Goal: Transaction & Acquisition: Purchase product/service

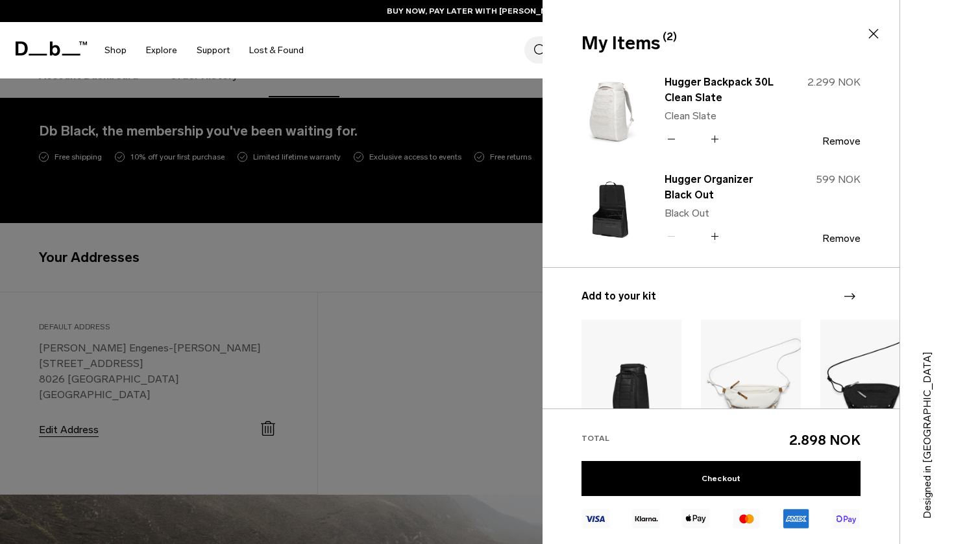
click at [611, 100] on img at bounding box center [612, 111] width 62 height 77
click at [683, 91] on link "Hugger Backpack 30L Clean Slate" at bounding box center [722, 90] width 114 height 31
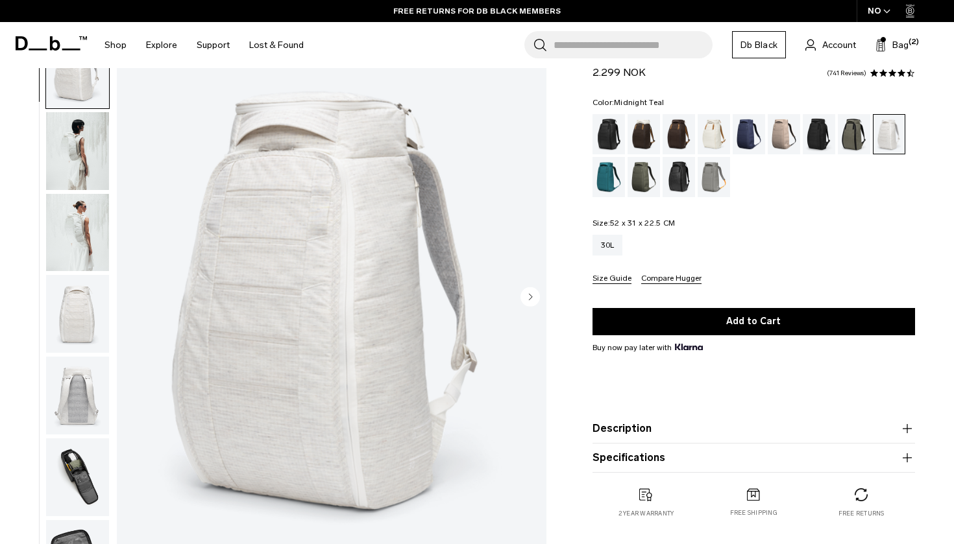
click at [602, 170] on div "Midnight Teal" at bounding box center [608, 177] width 33 height 40
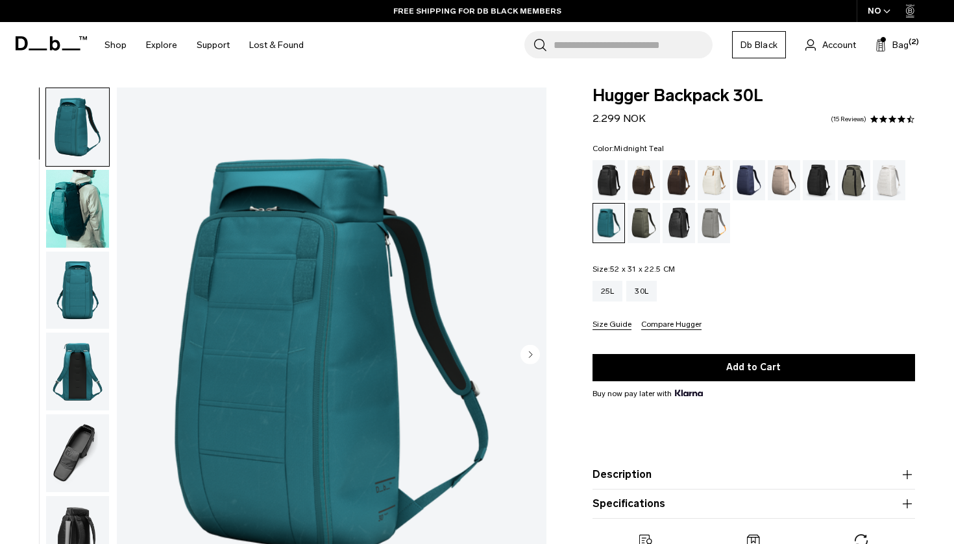
click at [86, 225] on img "button" at bounding box center [77, 209] width 63 height 78
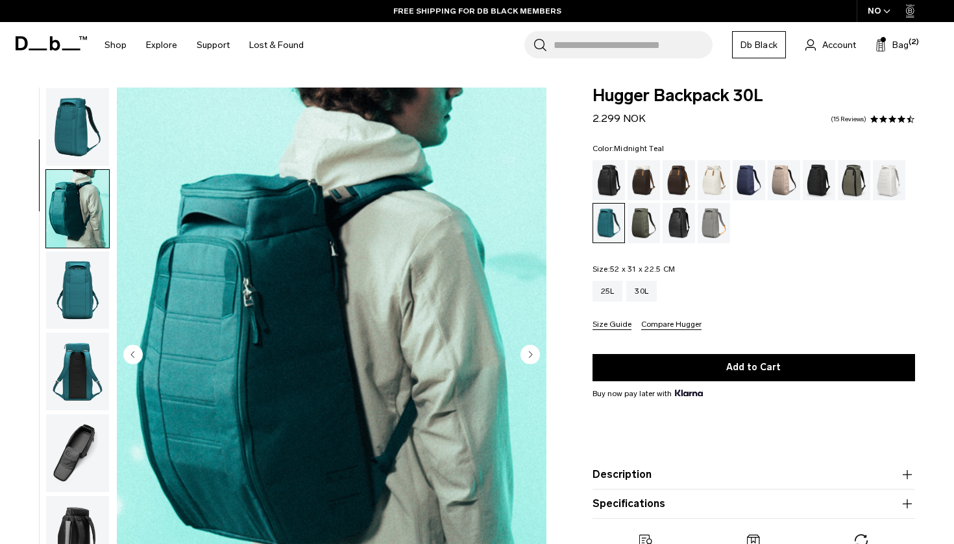
scroll to position [82, 0]
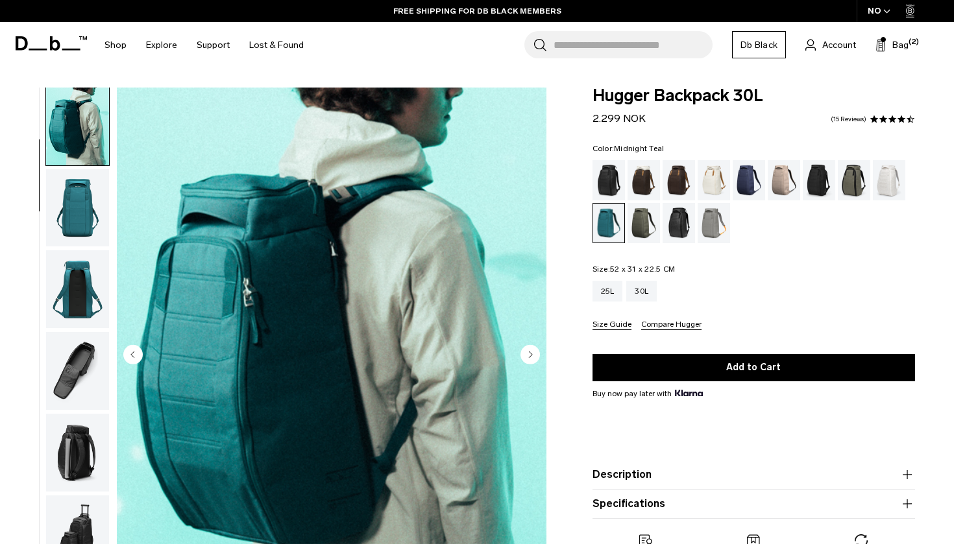
click at [84, 221] on img "button" at bounding box center [77, 208] width 63 height 78
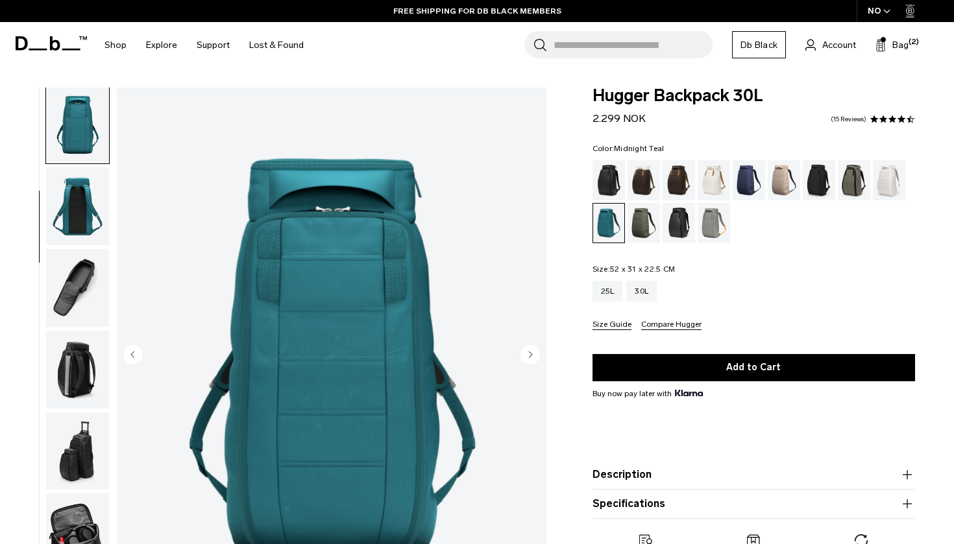
click at [81, 217] on img "button" at bounding box center [77, 206] width 63 height 78
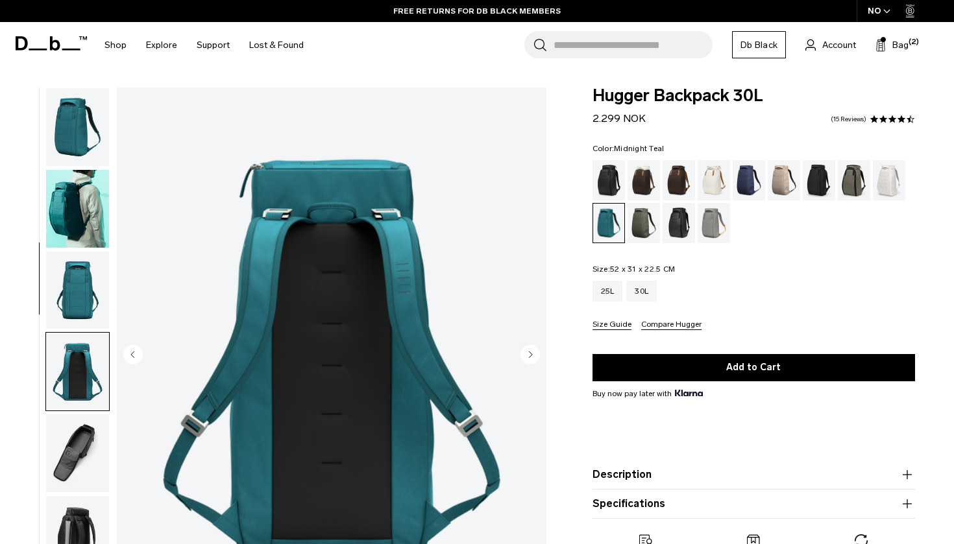
scroll to position [-1, 0]
click at [67, 292] on img "button" at bounding box center [77, 291] width 63 height 78
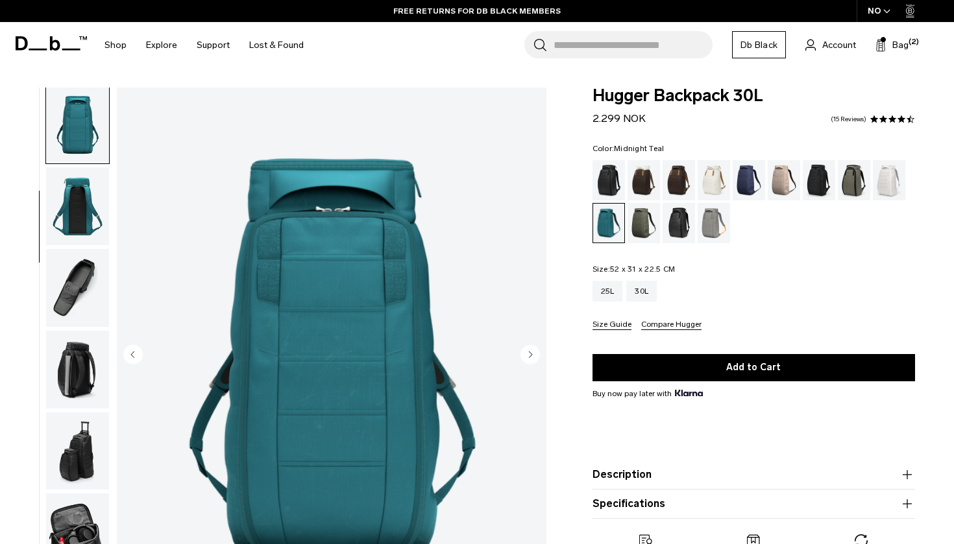
scroll to position [0, 0]
click at [718, 189] on div "Oatmilk" at bounding box center [714, 180] width 33 height 40
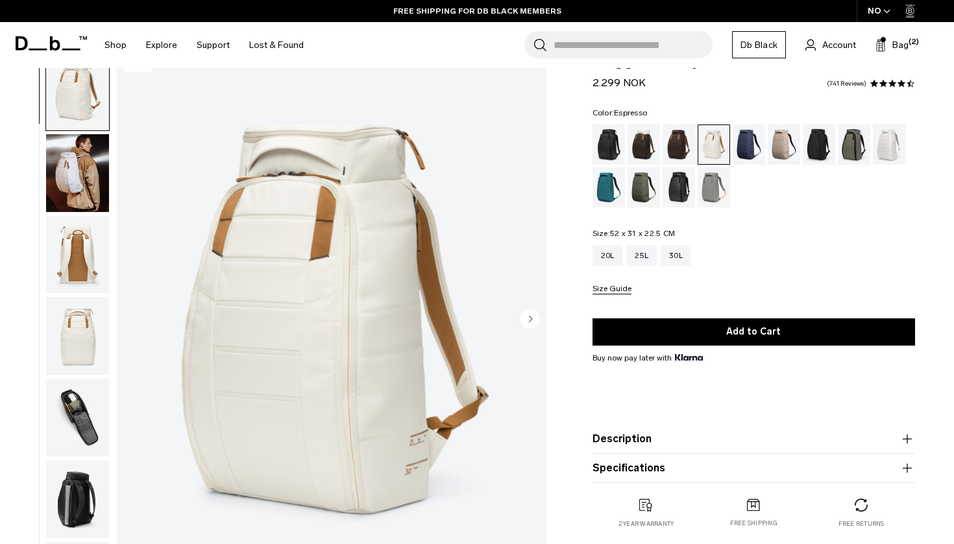
click at [685, 143] on div "Espresso" at bounding box center [679, 145] width 33 height 40
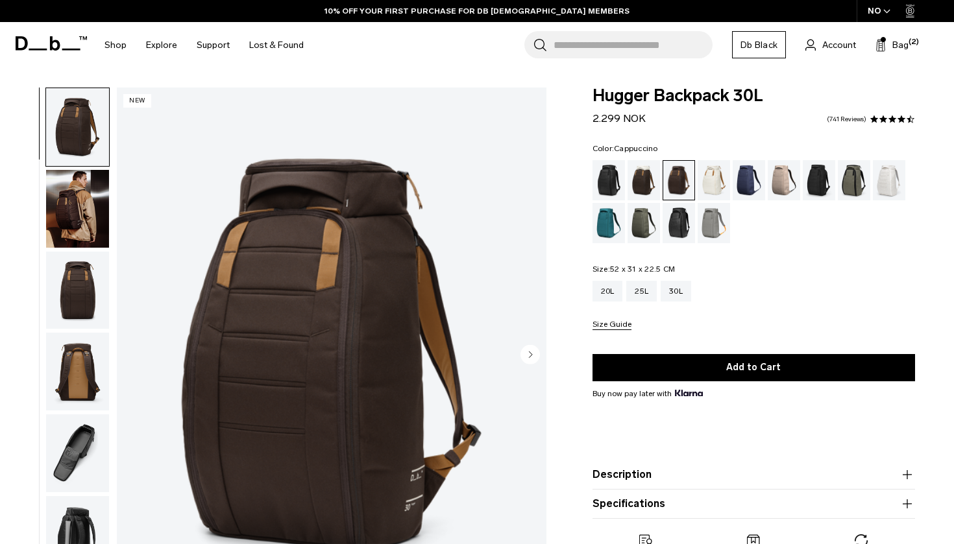
click at [644, 186] on div "Cappuccino" at bounding box center [644, 180] width 33 height 40
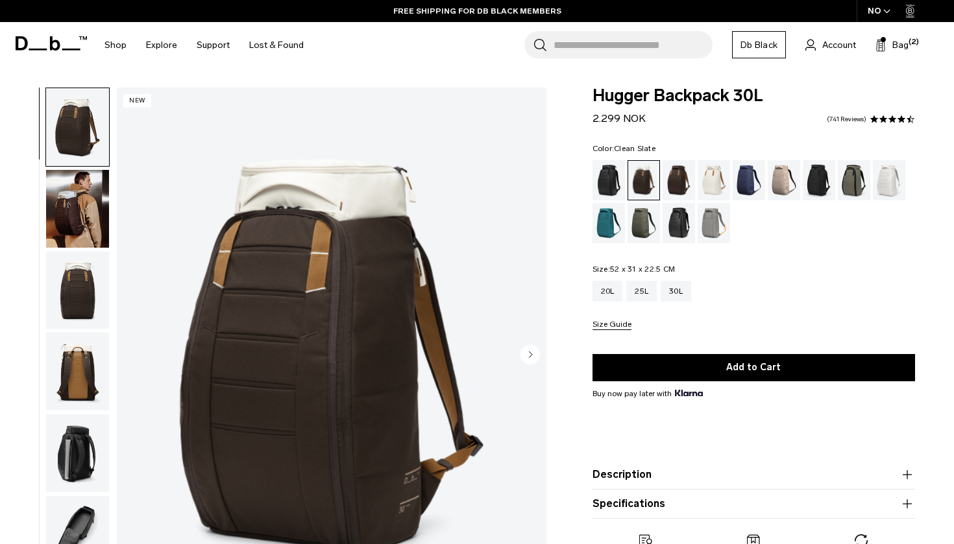
click at [886, 180] on div "Clean Slate" at bounding box center [889, 180] width 33 height 40
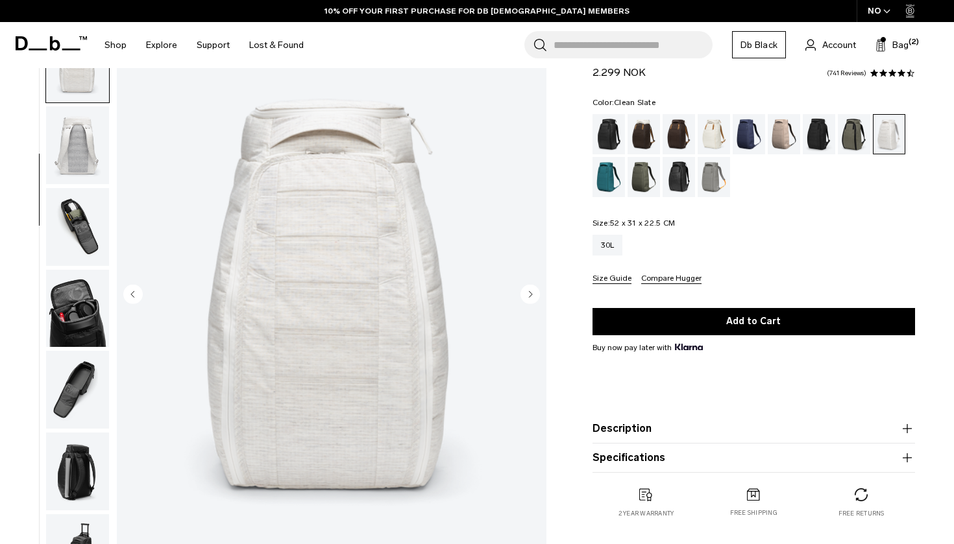
click at [88, 159] on img "button" at bounding box center [77, 145] width 63 height 78
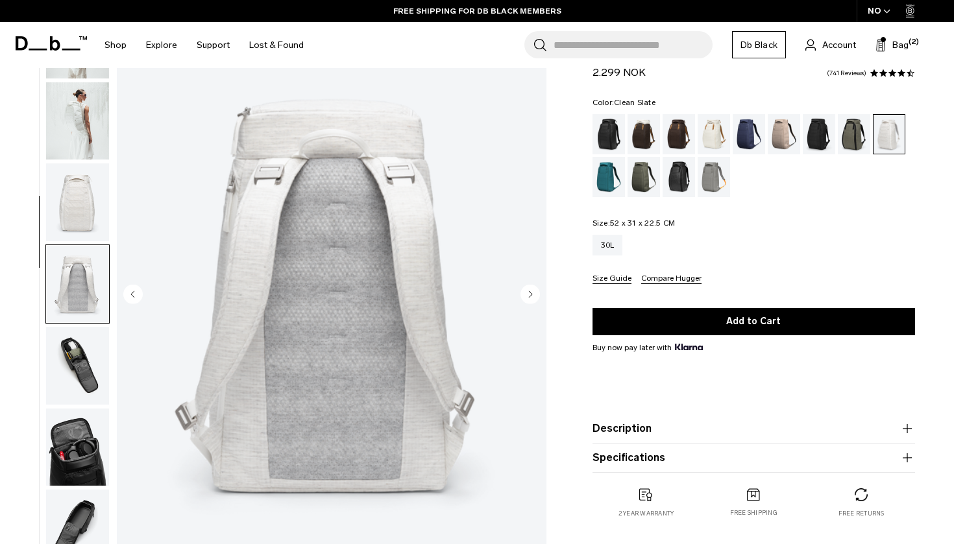
scroll to position [106, 0]
click at [718, 142] on div "Oatmilk" at bounding box center [714, 134] width 33 height 40
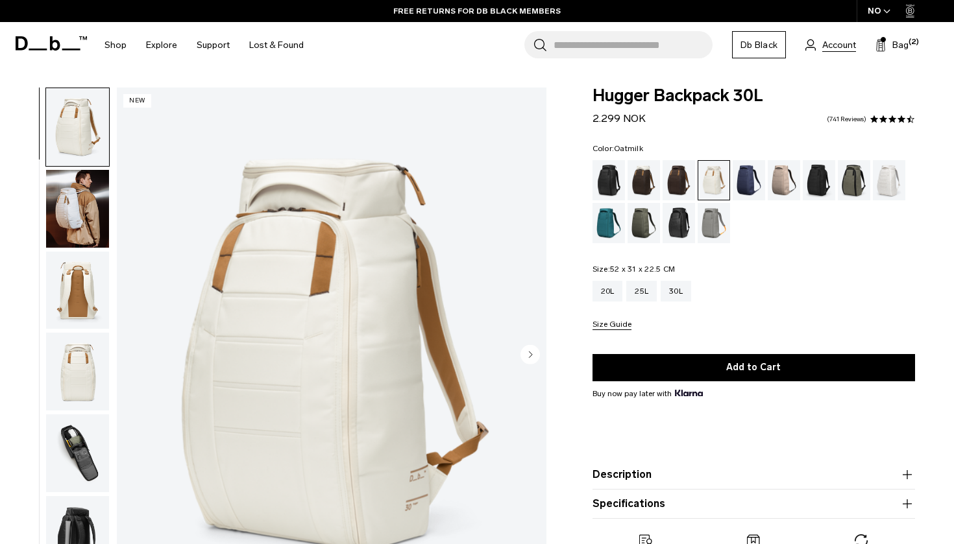
click at [830, 45] on span "Account" at bounding box center [839, 45] width 34 height 14
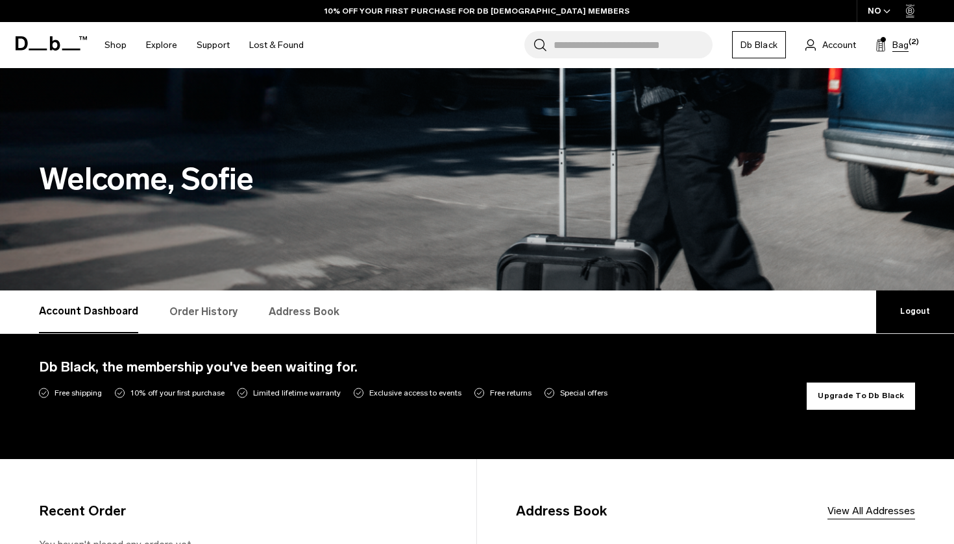
click at [903, 45] on span "Bag" at bounding box center [900, 45] width 16 height 14
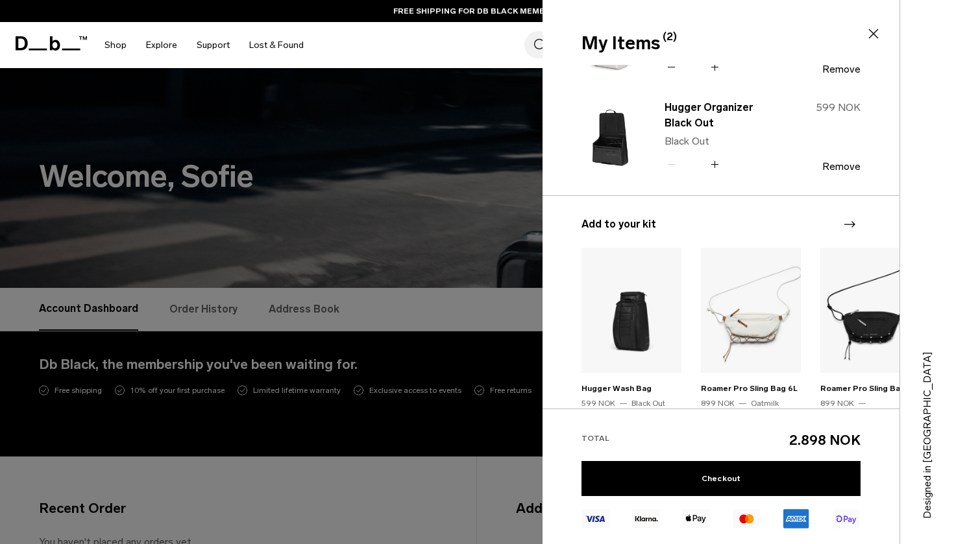
scroll to position [3, 0]
click at [853, 230] on icon "Next slide" at bounding box center [850, 225] width 16 height 16
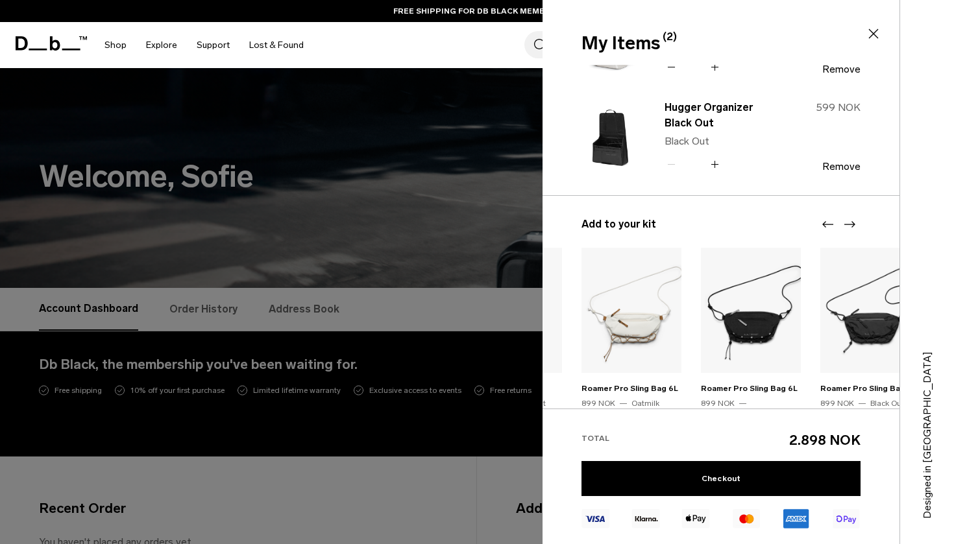
click at [852, 223] on icon "Next slide" at bounding box center [850, 225] width 16 height 16
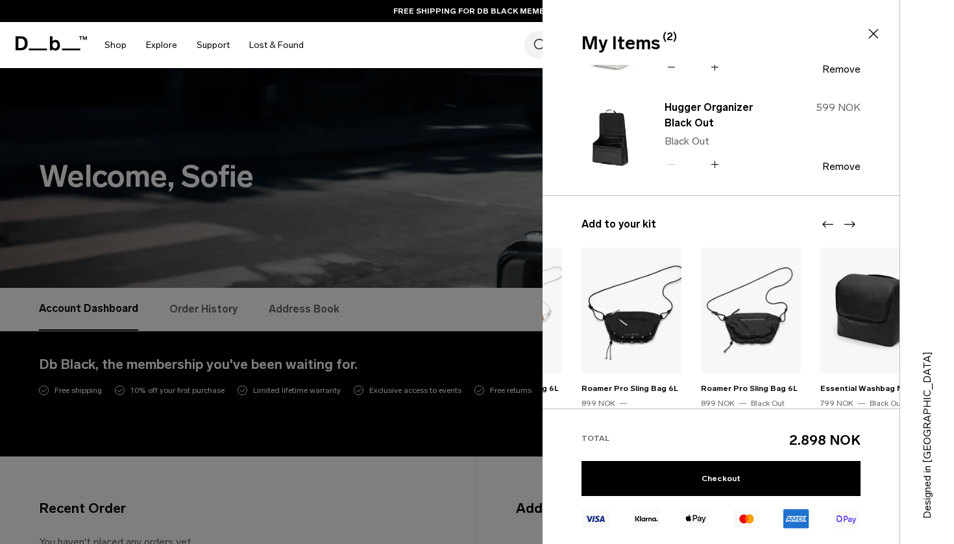
click at [852, 223] on icon "Next slide" at bounding box center [850, 225] width 16 height 16
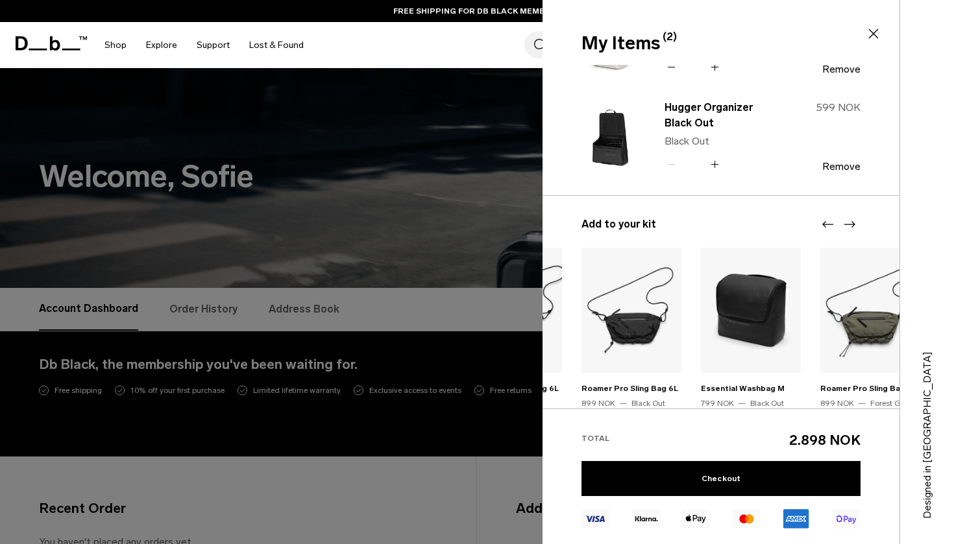
click at [853, 224] on icon "Next slide" at bounding box center [850, 225] width 16 height 16
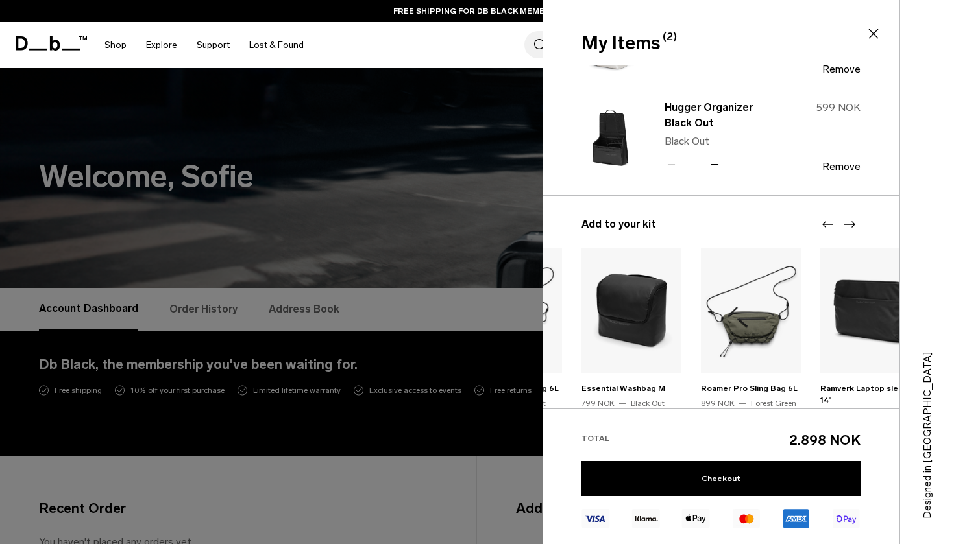
click at [853, 224] on icon "Next slide" at bounding box center [850, 225] width 16 height 16
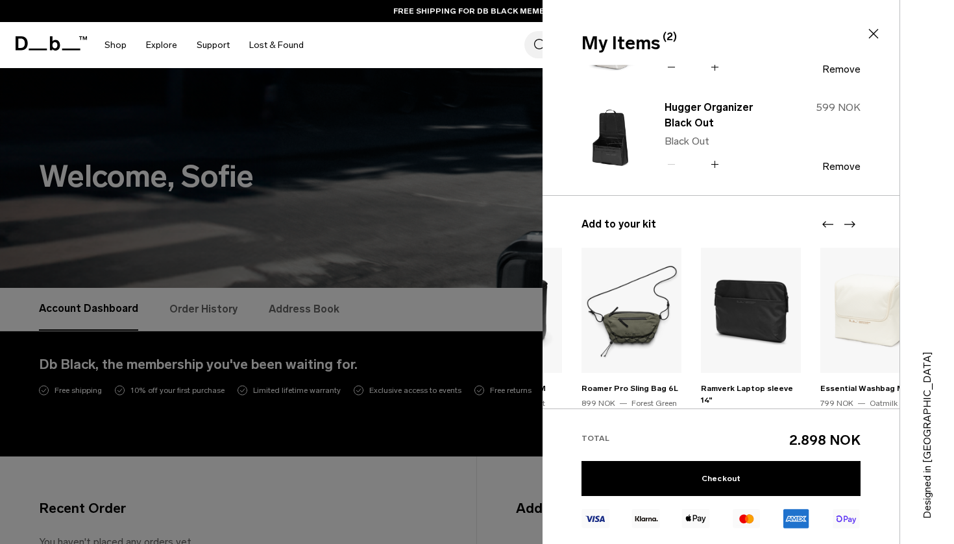
click at [853, 224] on icon "Next slide" at bounding box center [850, 225] width 16 height 16
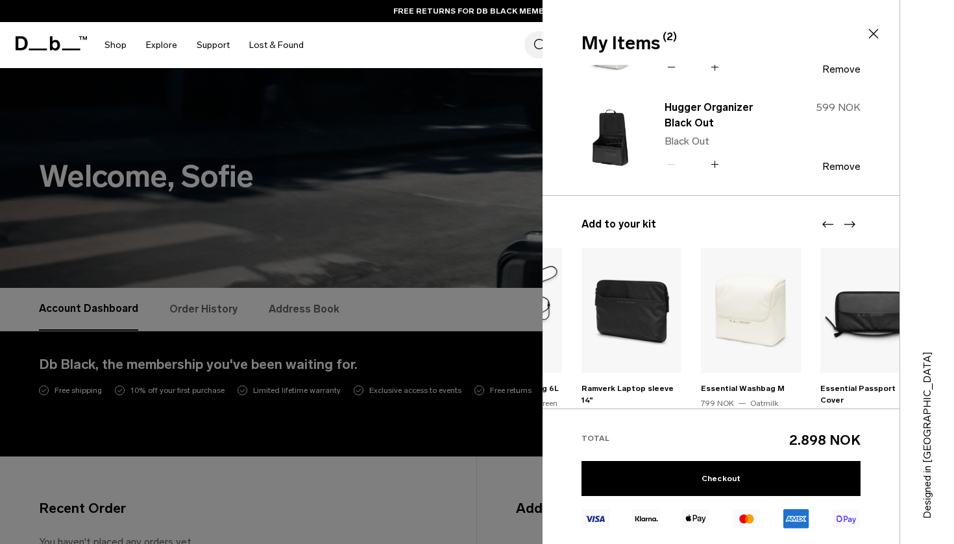
click at [853, 225] on icon "Next slide" at bounding box center [849, 224] width 11 height 6
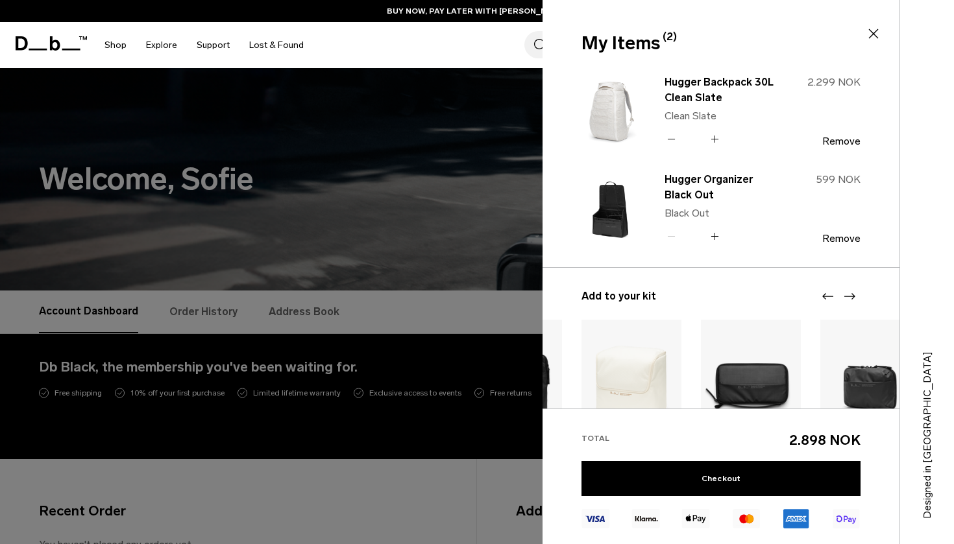
scroll to position [0, 0]
click at [702, 89] on link "Hugger Backpack 30L Clean Slate" at bounding box center [722, 90] width 114 height 31
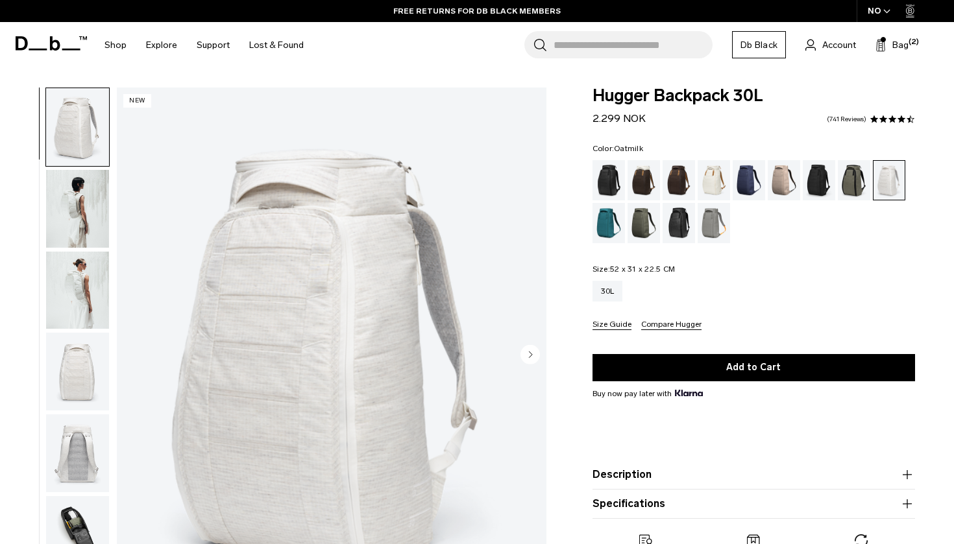
click at [709, 185] on div "Oatmilk" at bounding box center [714, 180] width 33 height 40
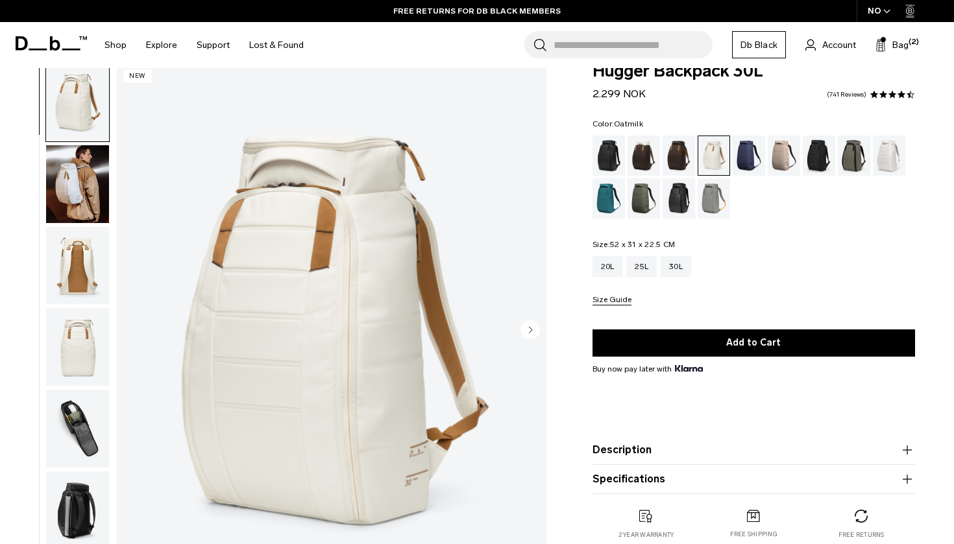
scroll to position [25, 0]
click at [80, 213] on img "button" at bounding box center [77, 184] width 63 height 78
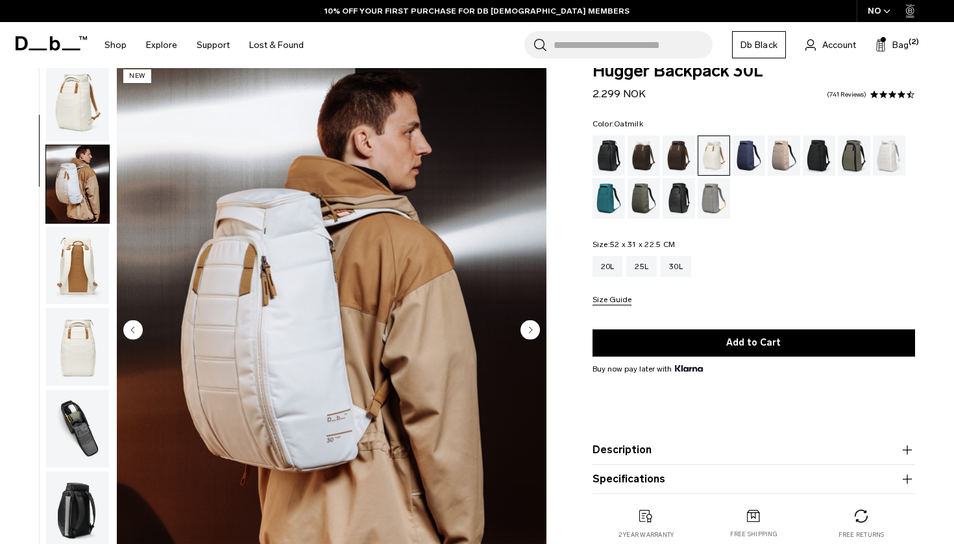
scroll to position [82, 0]
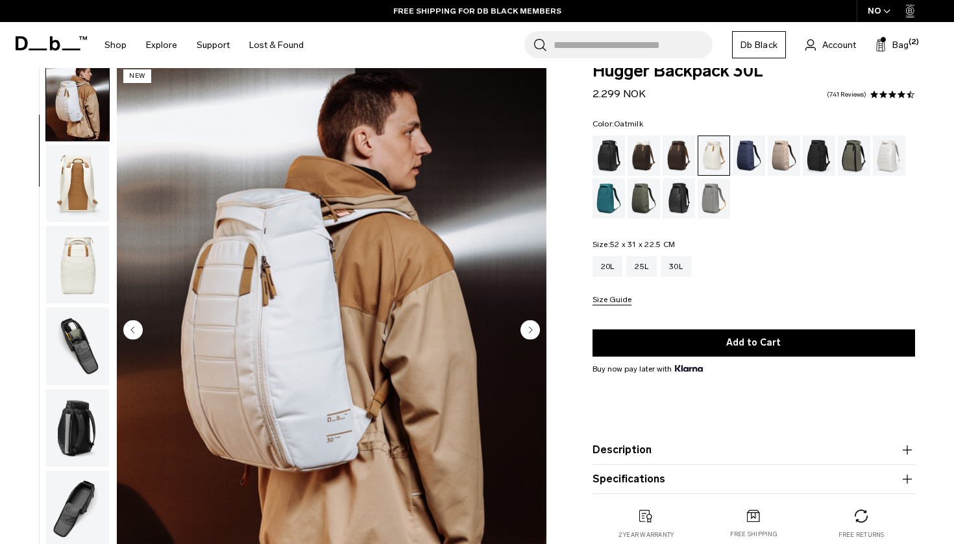
click at [78, 201] on img "button" at bounding box center [77, 184] width 63 height 78
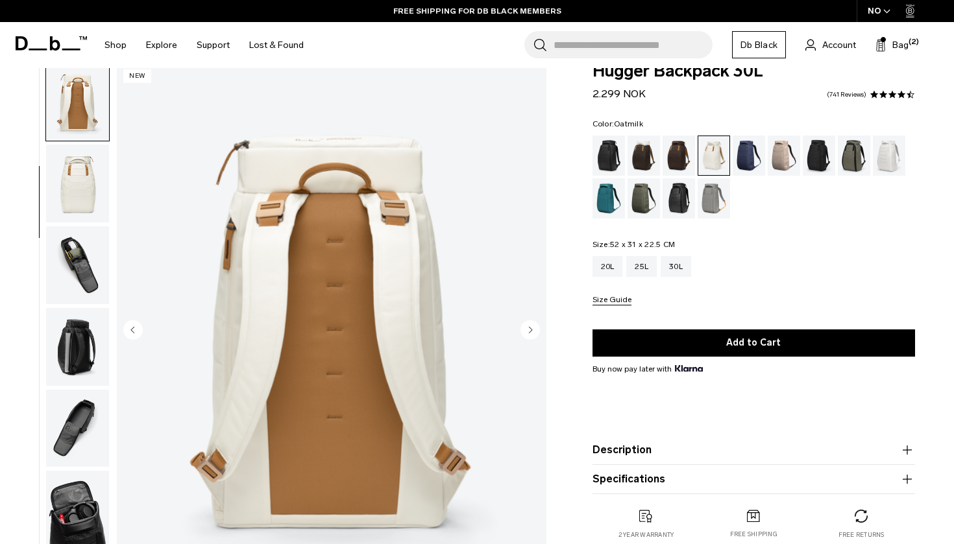
scroll to position [165, 0]
click at [84, 175] on img "button" at bounding box center [77, 182] width 63 height 78
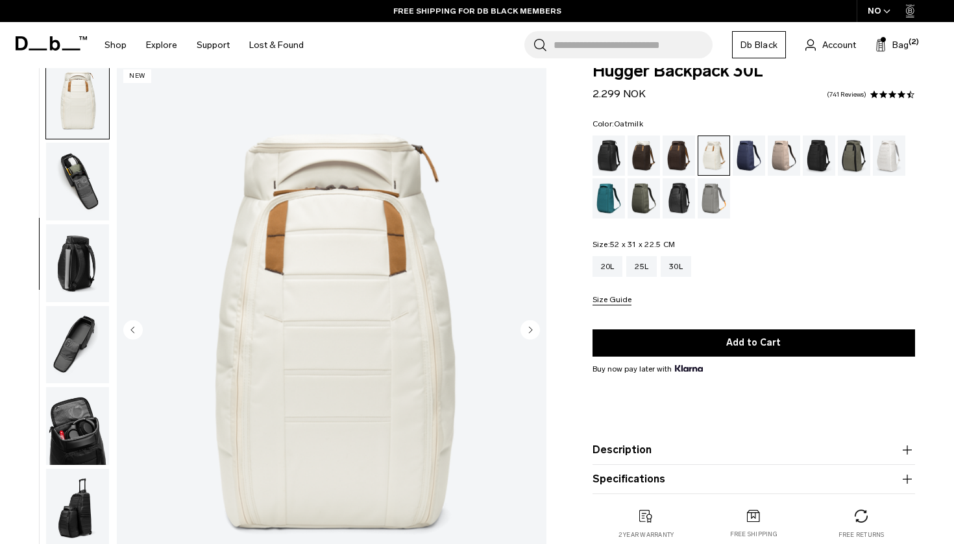
scroll to position [248, 0]
click at [898, 40] on span "Bag" at bounding box center [900, 45] width 16 height 14
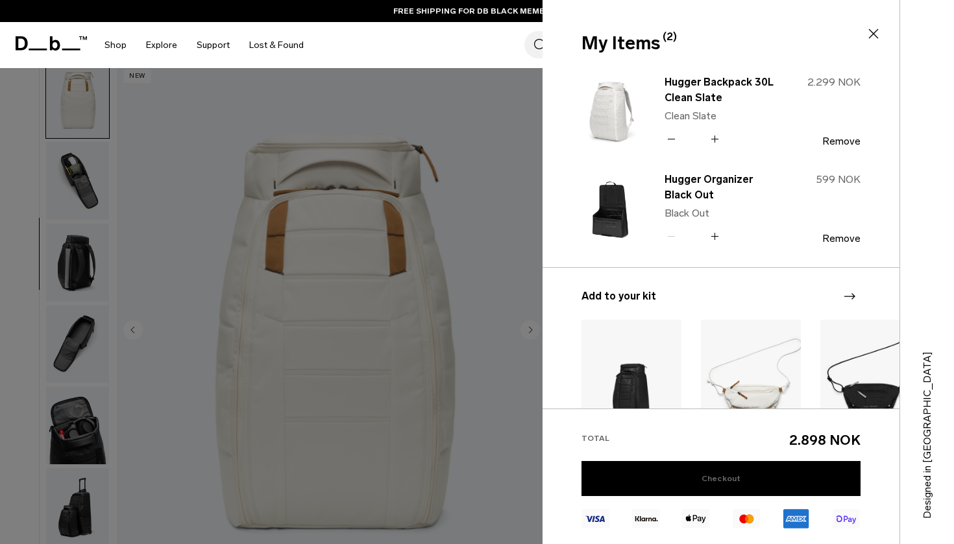
click at [650, 480] on link "Checkout" at bounding box center [720, 478] width 279 height 35
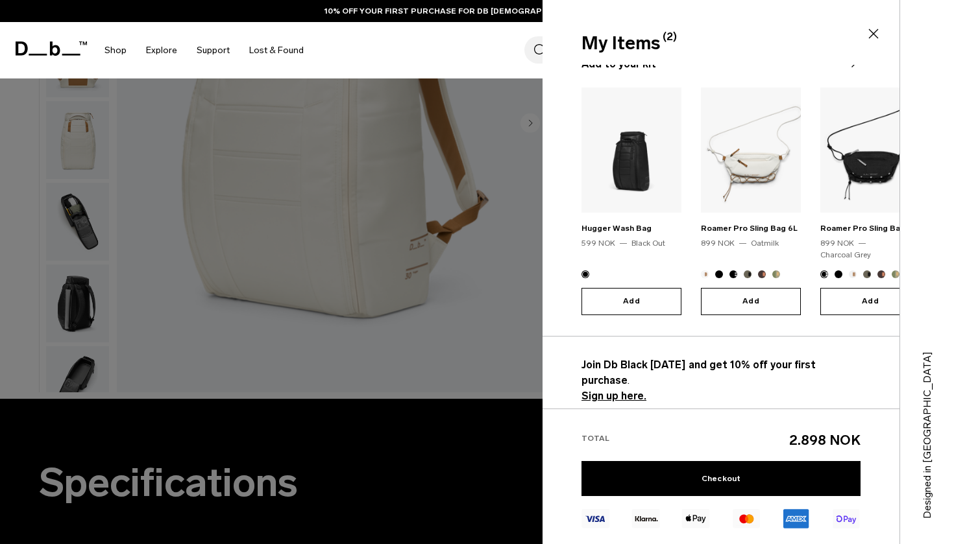
scroll to position [350, 0]
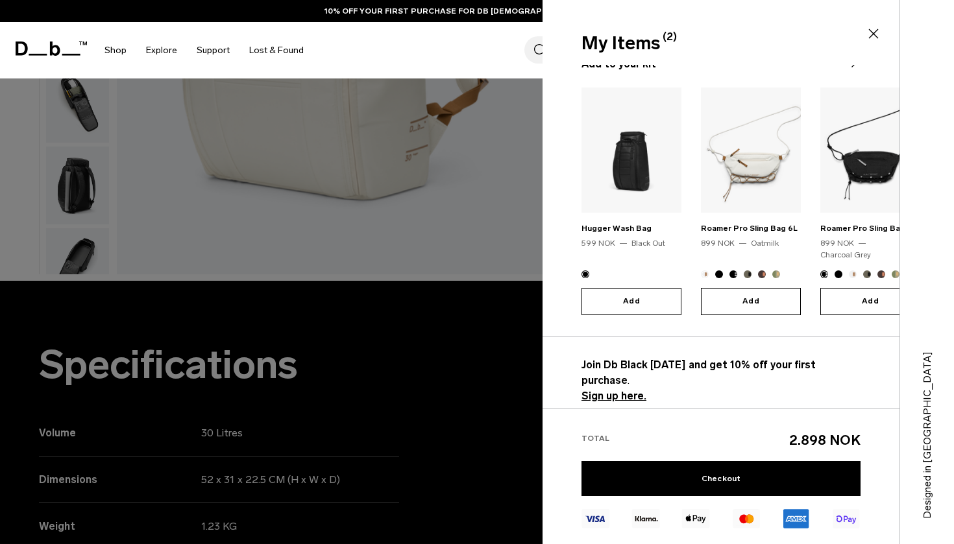
click at [745, 387] on p "Join Db Black [DATE] and get 10% off your first purchase . Sign up here." at bounding box center [720, 381] width 279 height 47
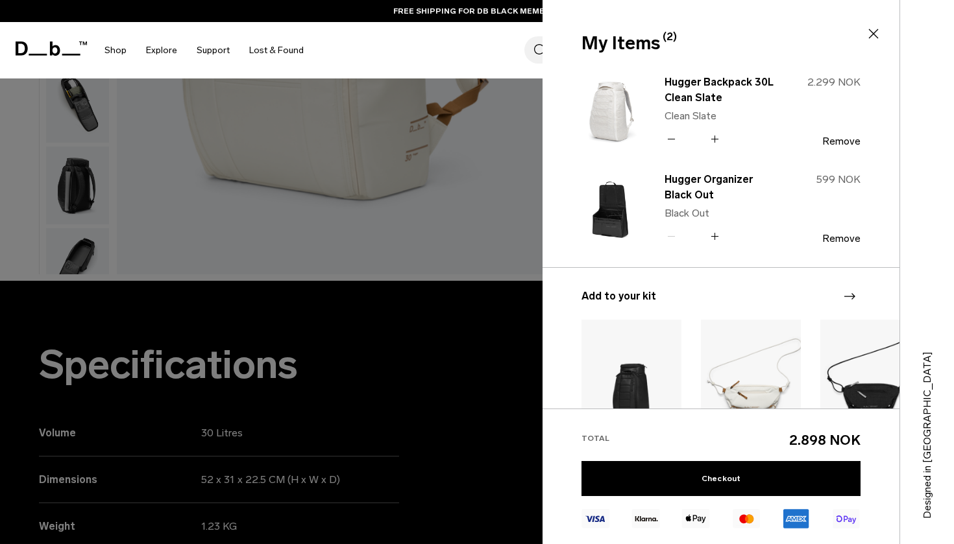
scroll to position [0, 0]
click at [765, 470] on link "Checkout" at bounding box center [720, 478] width 279 height 35
click at [938, 195] on div at bounding box center [477, 195] width 954 height 0
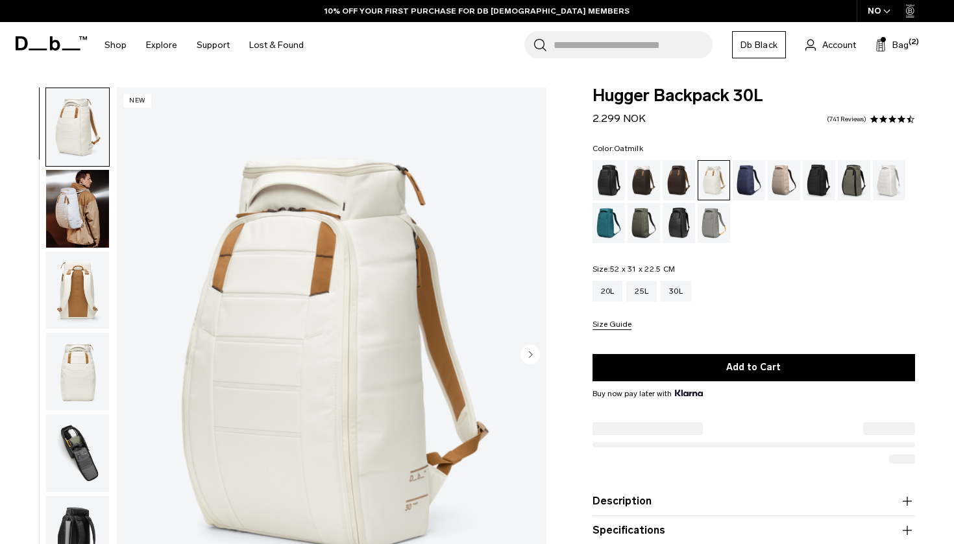
click at [939, 544] on div at bounding box center [477, 544] width 954 height 0
click at [836, 544] on div at bounding box center [477, 544] width 954 height 0
click at [896, 544] on div at bounding box center [477, 544] width 954 height 0
click at [746, 544] on div at bounding box center [477, 544] width 954 height 0
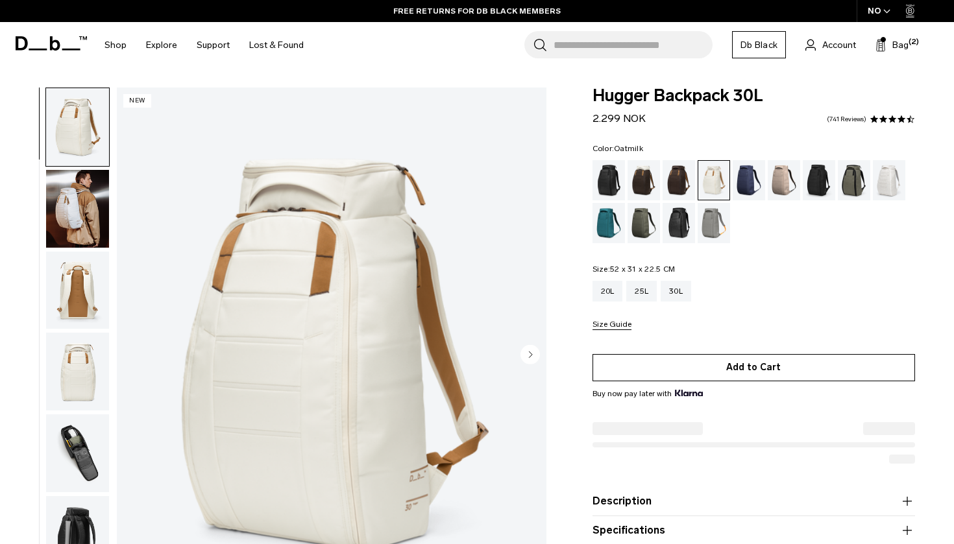
click at [715, 371] on button "Add to Cart" at bounding box center [753, 367] width 323 height 27
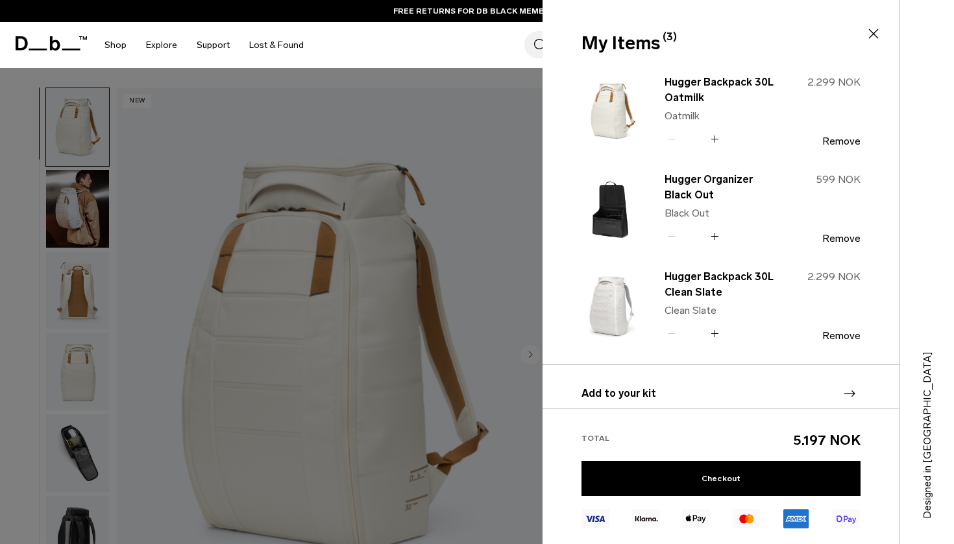
click at [750, 544] on div at bounding box center [477, 544] width 954 height 0
click at [848, 146] on button "Remove" at bounding box center [841, 142] width 38 height 12
click at [674, 474] on link "Checkout" at bounding box center [720, 478] width 279 height 35
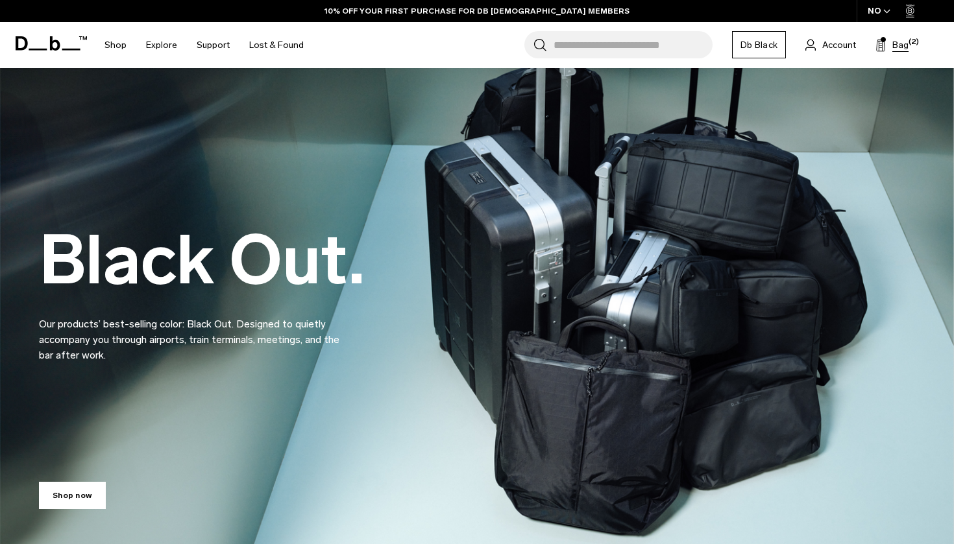
click at [895, 52] on button "Bag (2)" at bounding box center [891, 45] width 33 height 16
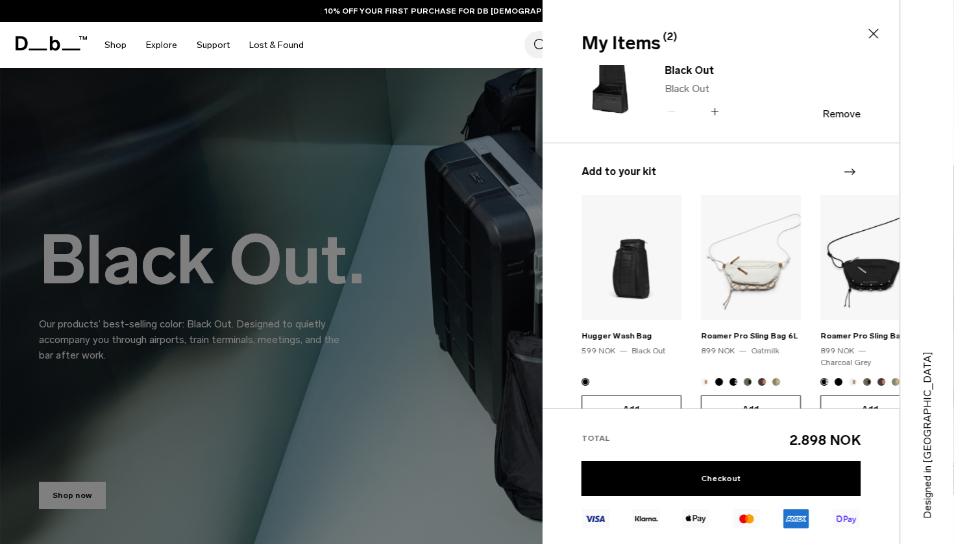
scroll to position [141, 0]
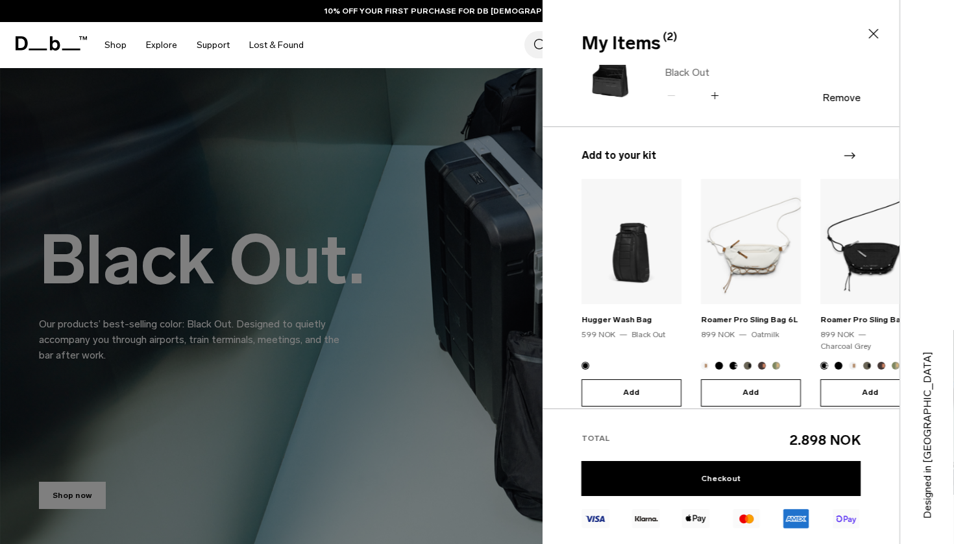
click at [873, 522] on div at bounding box center [477, 522] width 954 height 0
click at [847, 522] on div at bounding box center [477, 522] width 954 height 0
click at [752, 522] on div at bounding box center [477, 522] width 954 height 0
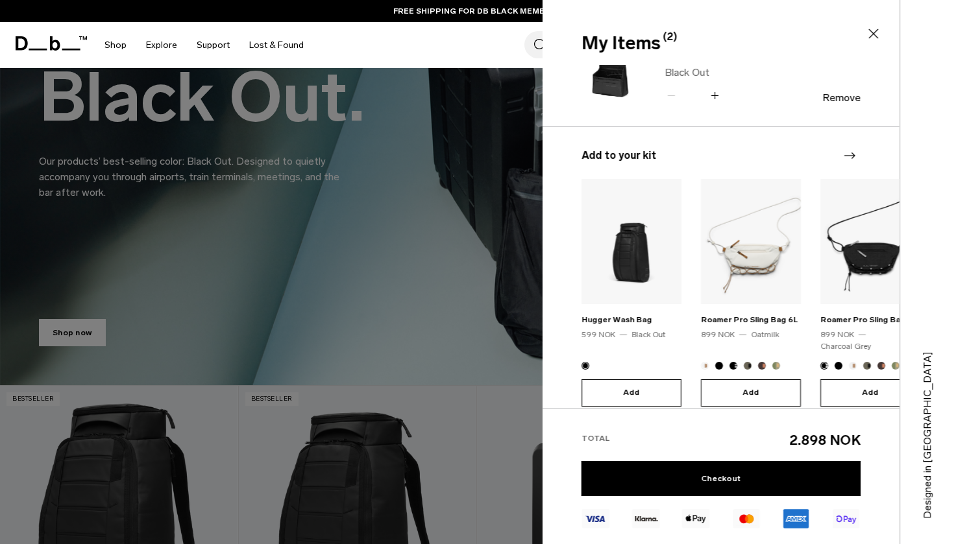
scroll to position [197, 0]
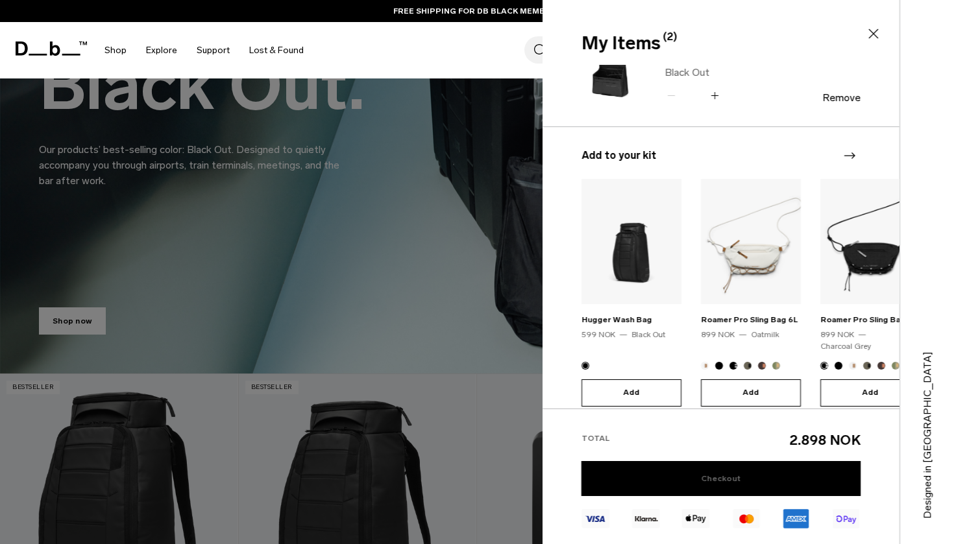
click at [640, 485] on link "Checkout" at bounding box center [720, 478] width 279 height 35
